Goal: Register for event/course: Sign up to attend an event or enroll in a course

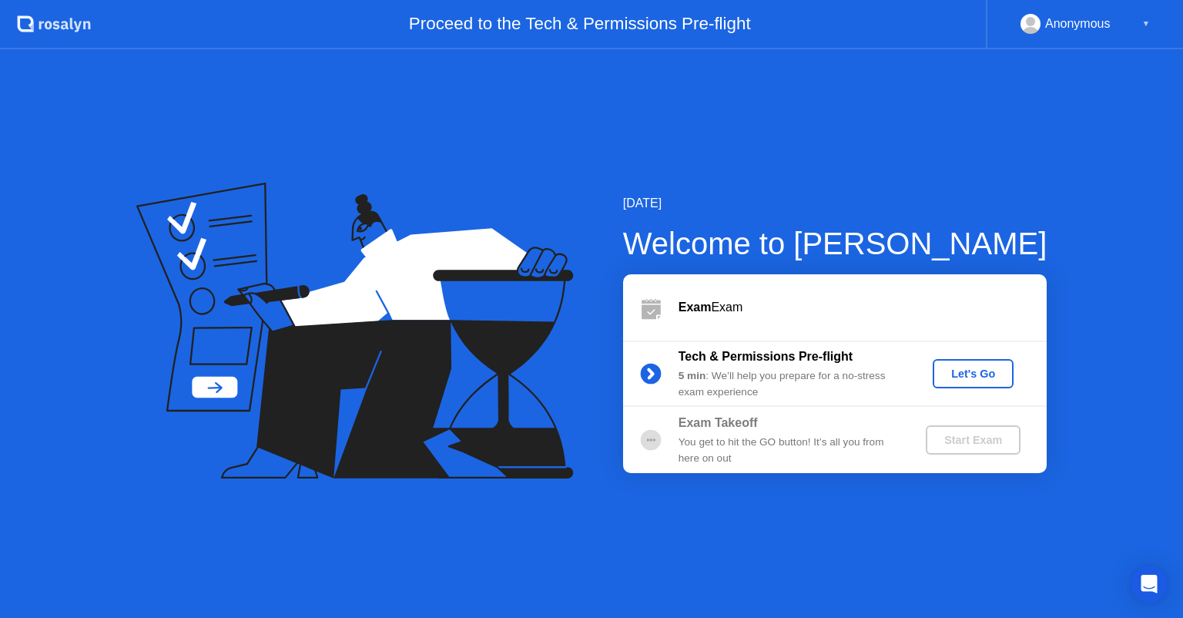
click at [807, 436] on div "You get to hit the GO button! It’s all you from here on out" at bounding box center [789, 450] width 222 height 32
click at [970, 444] on div "Start Exam" at bounding box center [973, 440] width 82 height 12
click at [963, 444] on div "Start Exam" at bounding box center [973, 440] width 82 height 12
click at [728, 435] on div "You get to hit the GO button! It’s all you from here on out" at bounding box center [789, 450] width 222 height 32
click at [968, 373] on div "Let's Go" at bounding box center [973, 373] width 69 height 12
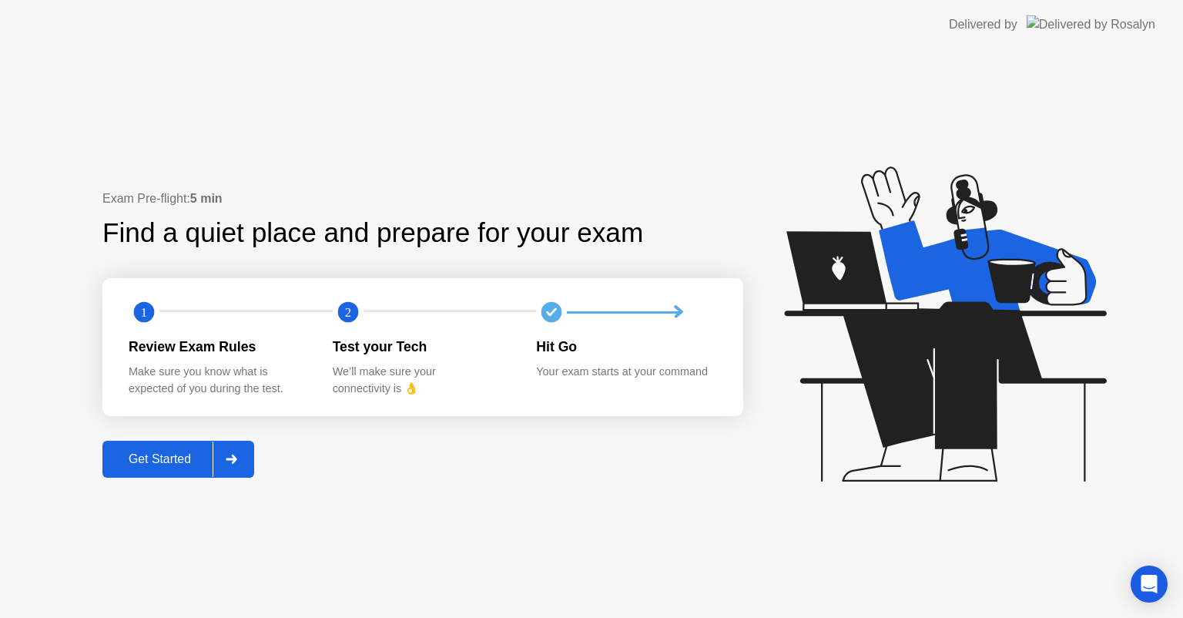
click at [172, 458] on div "Get Started" at bounding box center [159, 459] width 105 height 14
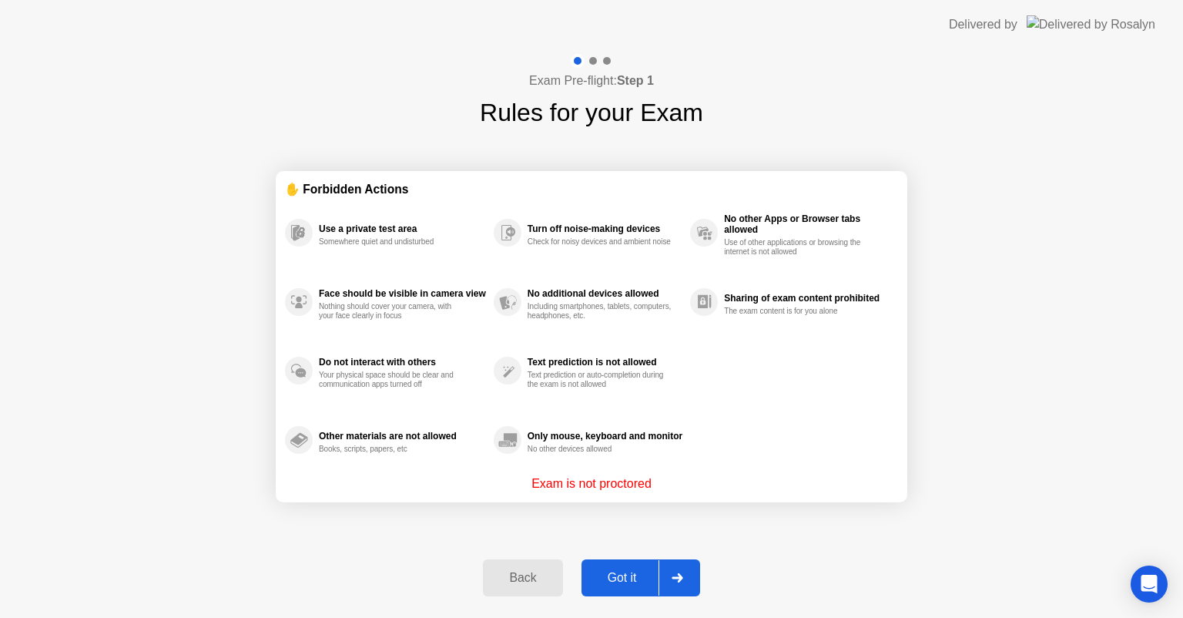
click at [622, 581] on div "Got it" at bounding box center [622, 578] width 72 height 14
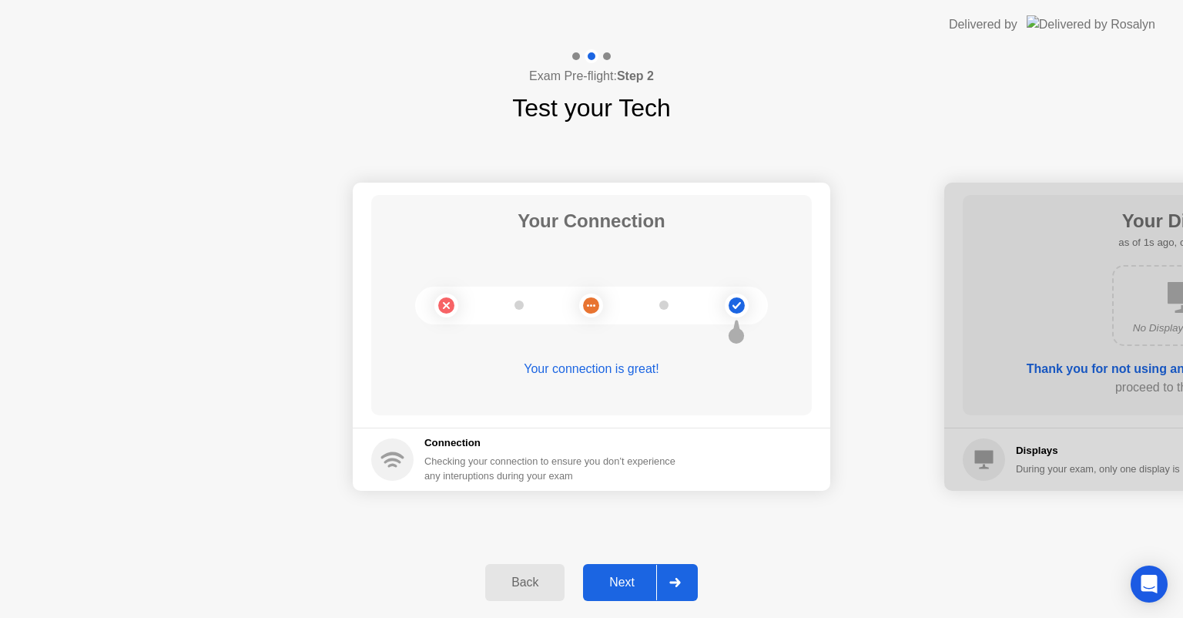
click at [621, 576] on div "Next" at bounding box center [622, 582] width 69 height 14
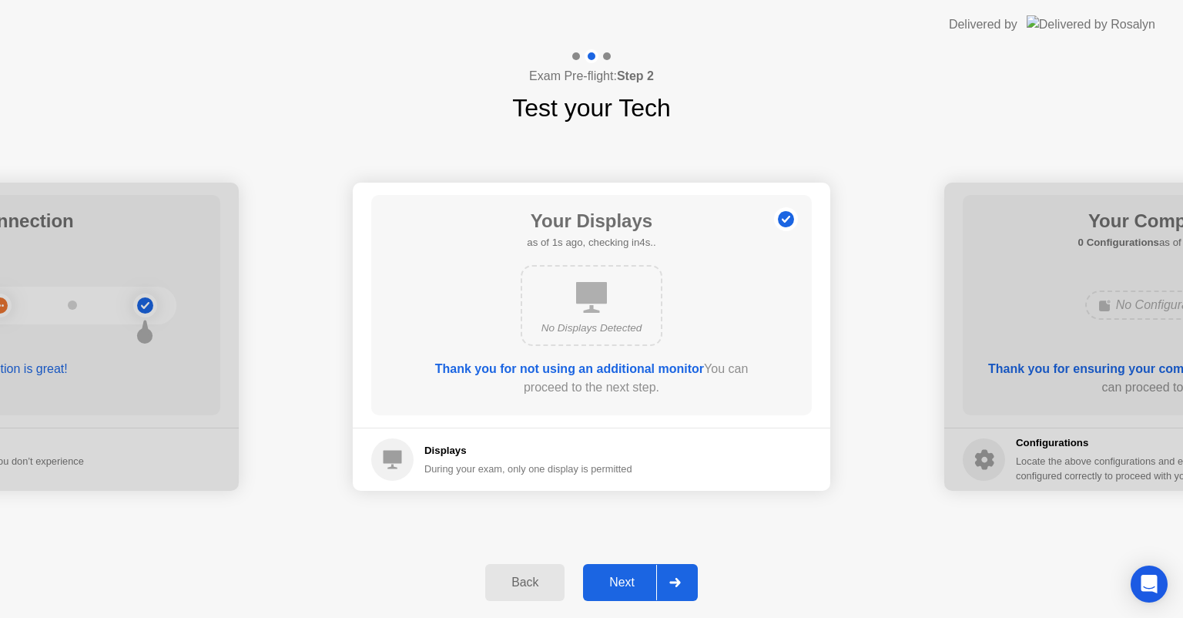
click at [622, 578] on div "Next" at bounding box center [622, 582] width 69 height 14
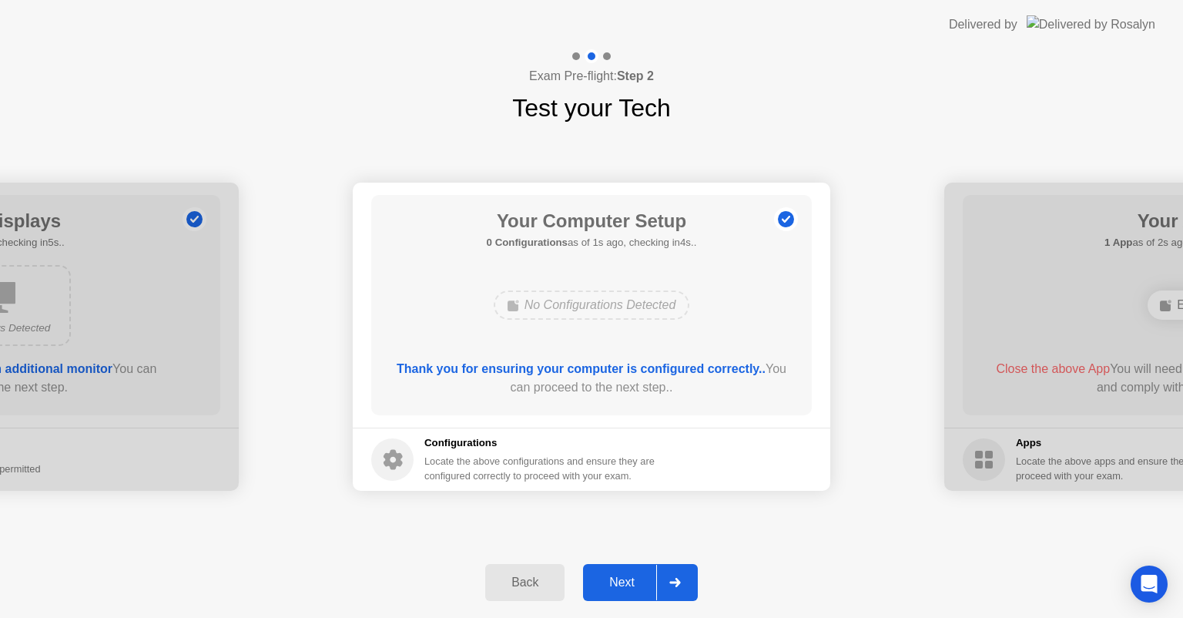
click at [621, 588] on div "Next" at bounding box center [622, 582] width 69 height 14
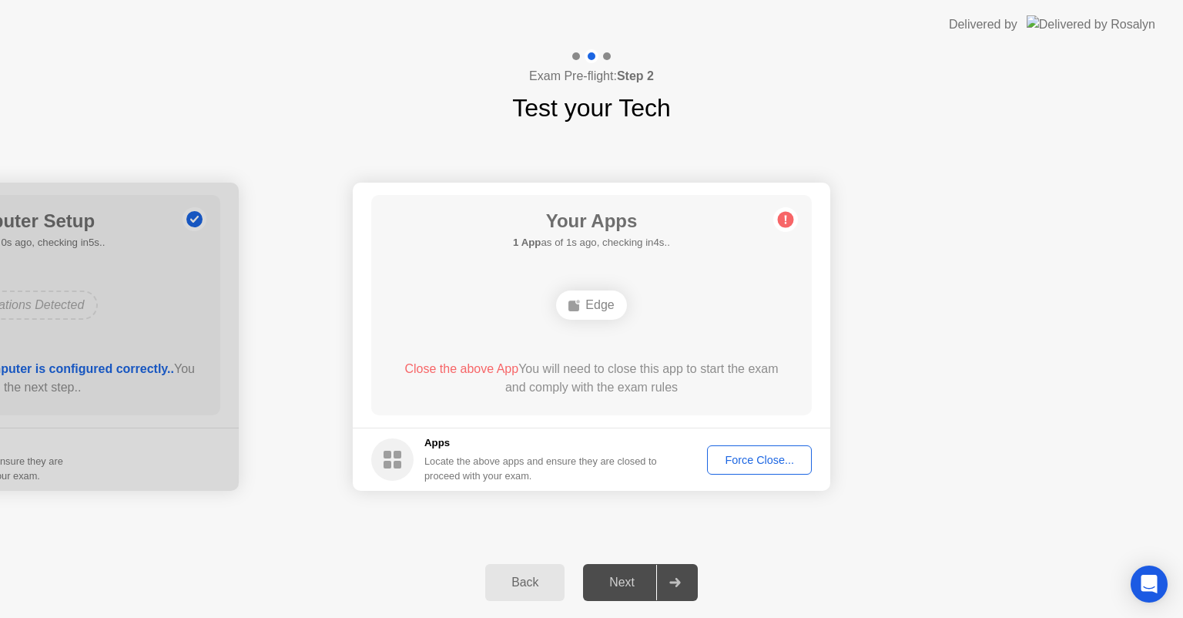
click at [594, 300] on div "Edge" at bounding box center [591, 304] width 70 height 29
click at [748, 467] on button "Force Close..." at bounding box center [759, 459] width 105 height 29
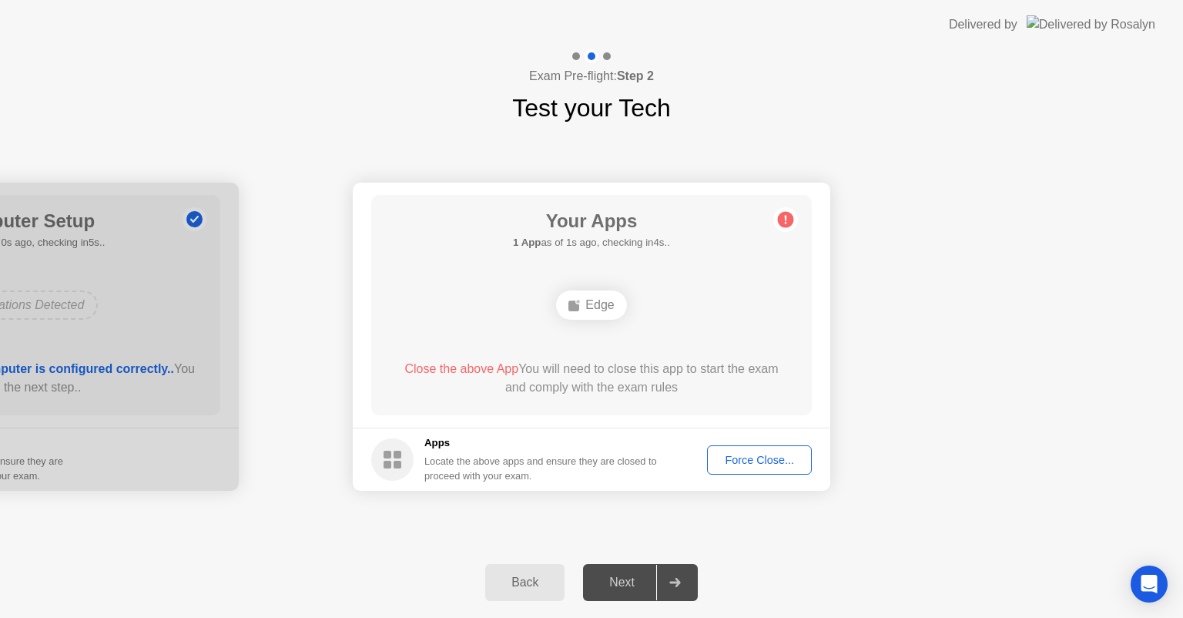
click at [751, 462] on div "Force Close..." at bounding box center [759, 460] width 94 height 12
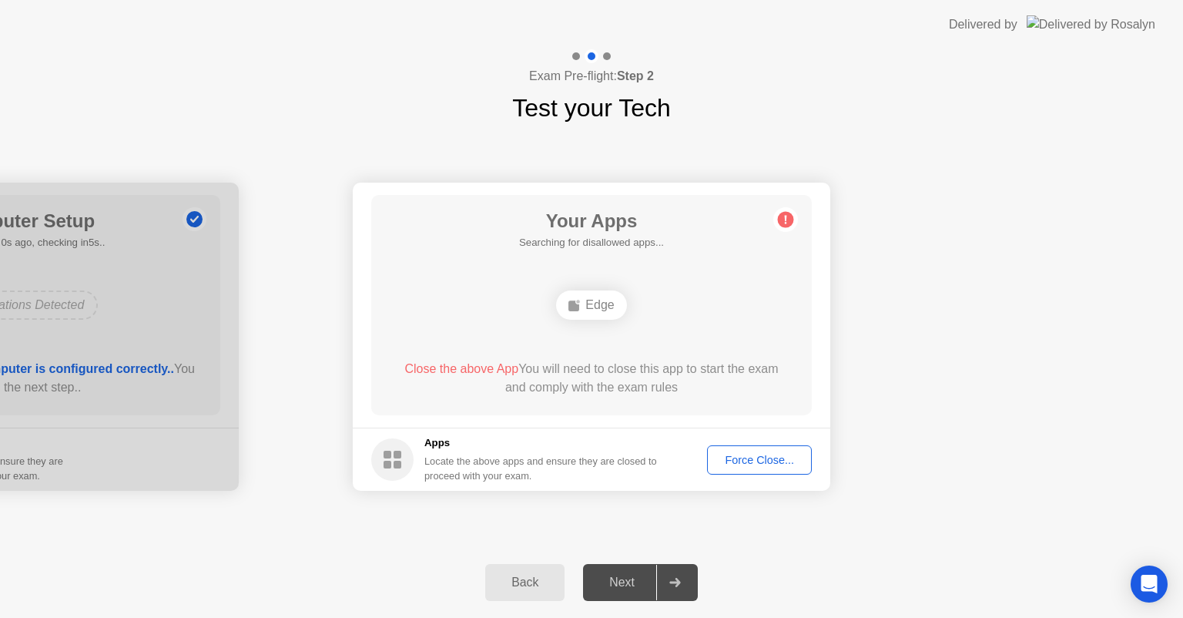
click at [759, 459] on div "Force Close..." at bounding box center [759, 460] width 94 height 12
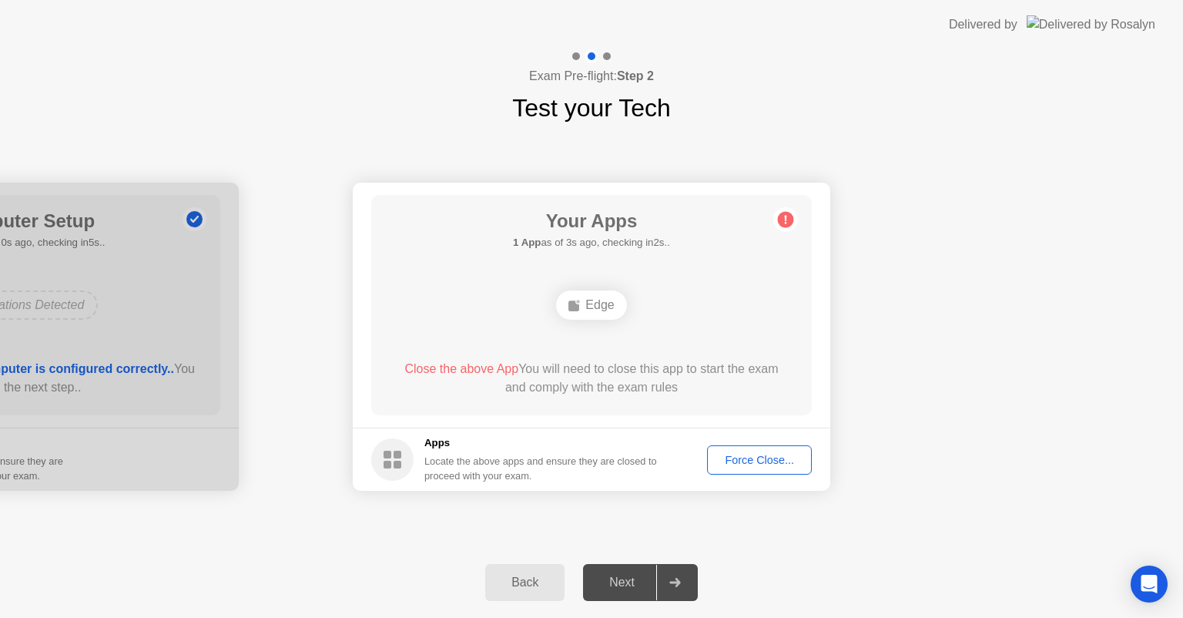
click at [613, 575] on div "Next" at bounding box center [622, 582] width 69 height 14
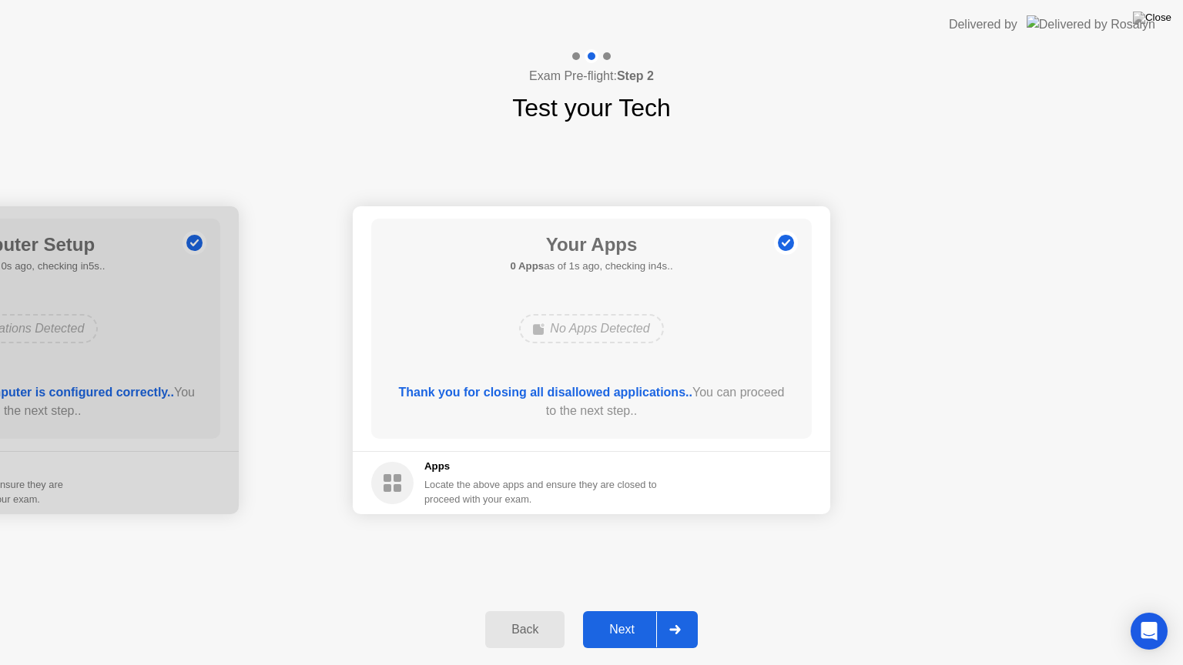
click at [616, 617] on div "Next" at bounding box center [622, 630] width 69 height 14
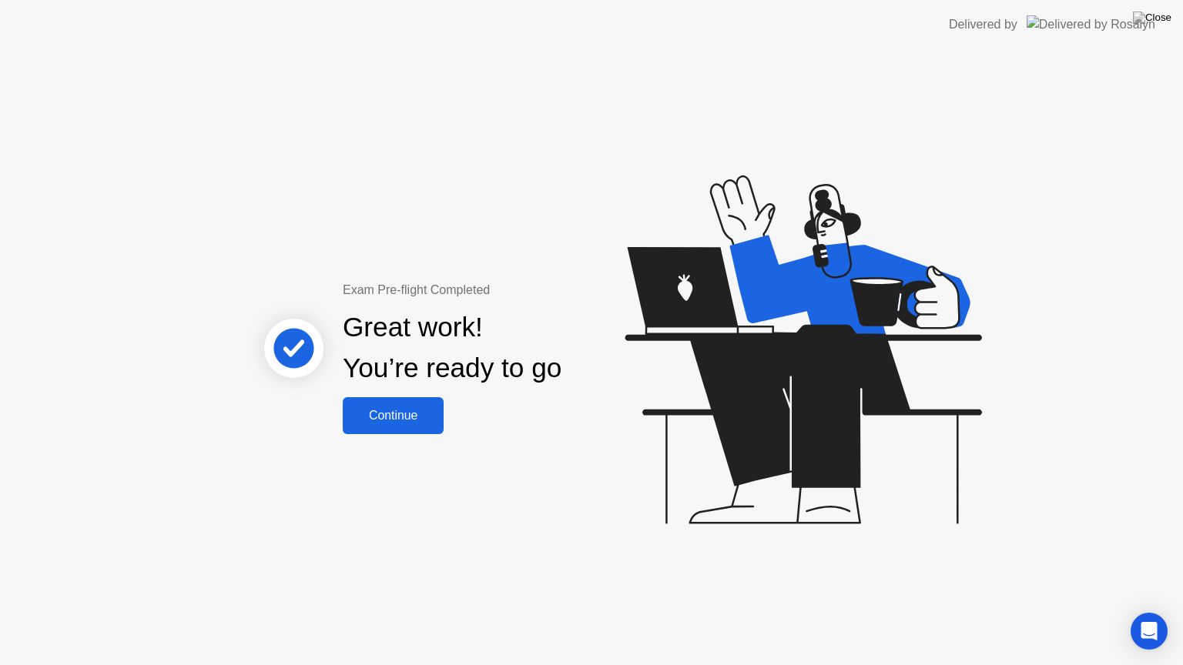
click at [397, 422] on div "Continue" at bounding box center [393, 416] width 92 height 14
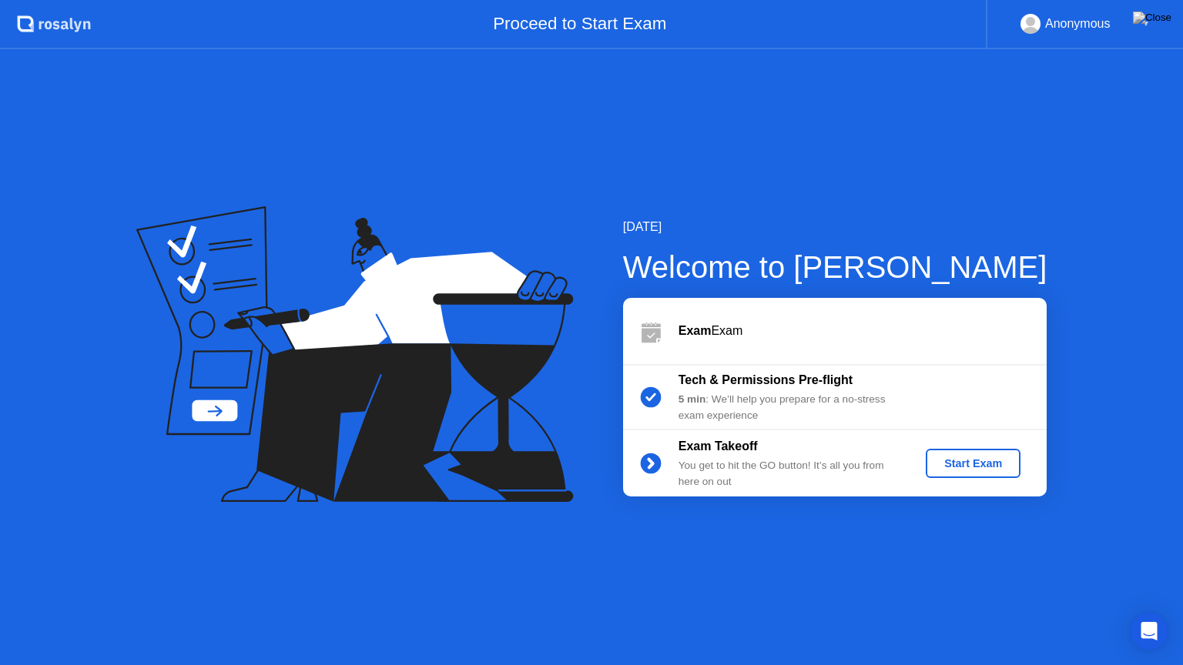
click at [966, 462] on div "Start Exam" at bounding box center [973, 463] width 82 height 12
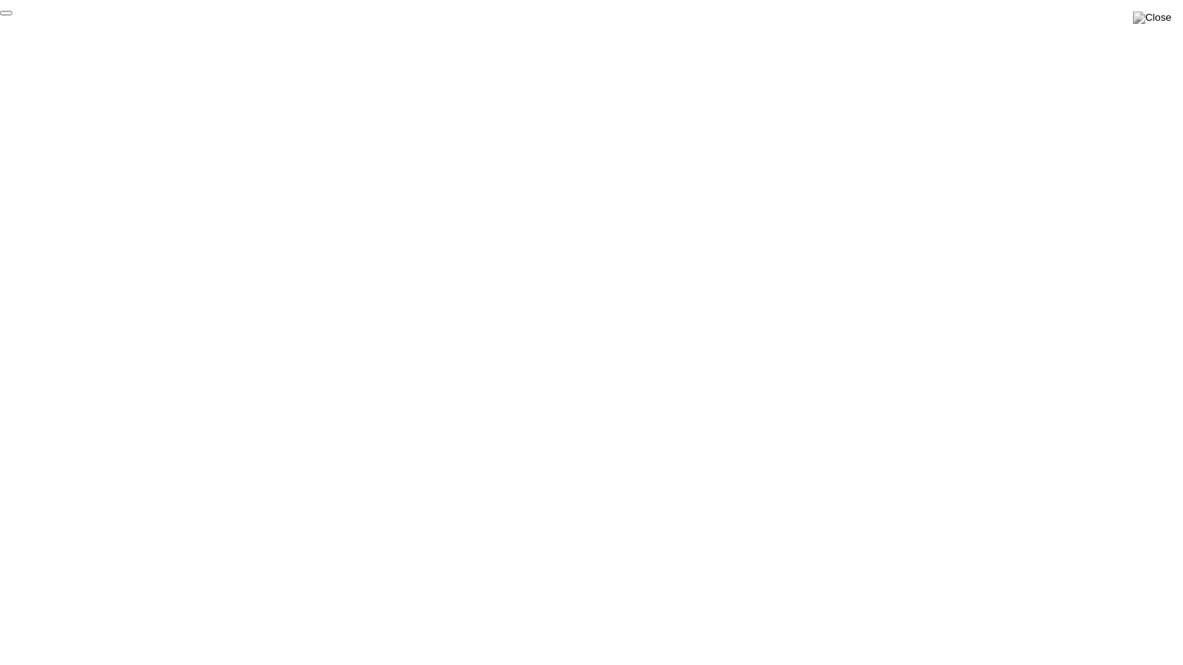
click div "End Proctoring Session"
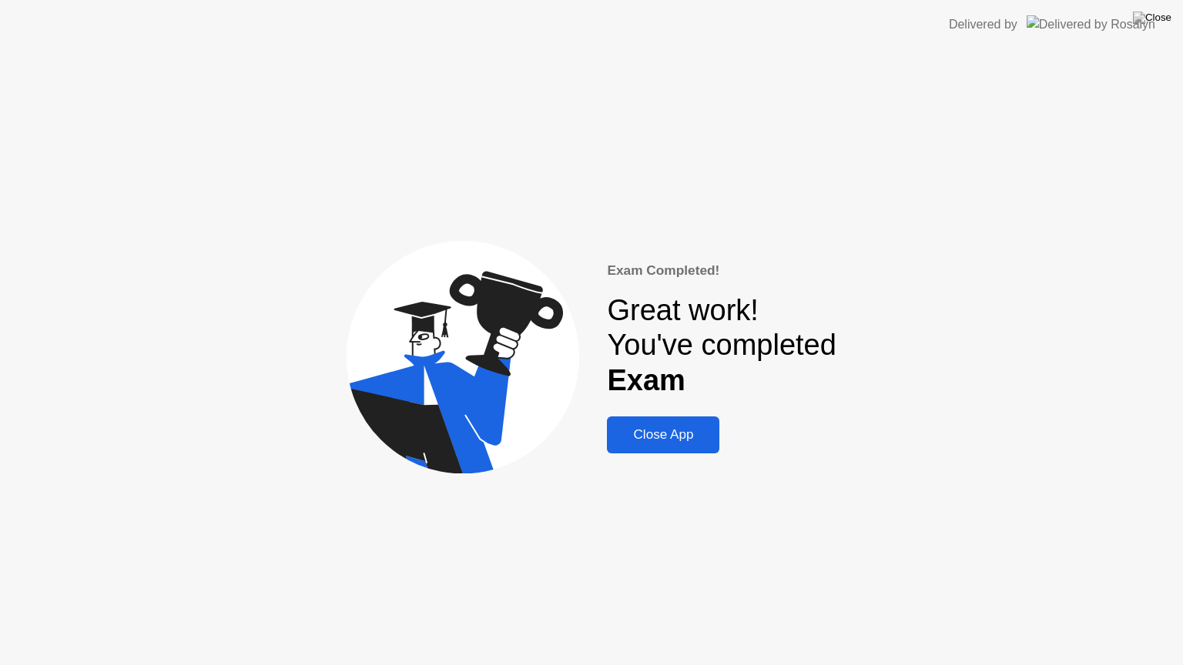
click at [683, 432] on div "Close App" at bounding box center [662, 434] width 103 height 15
